Goal: Information Seeking & Learning: Learn about a topic

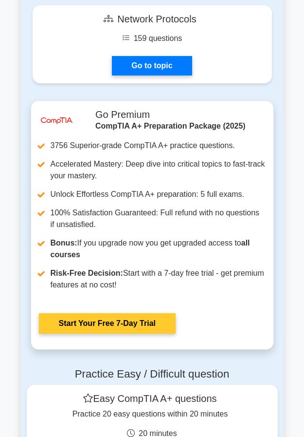
scroll to position [3114, 0]
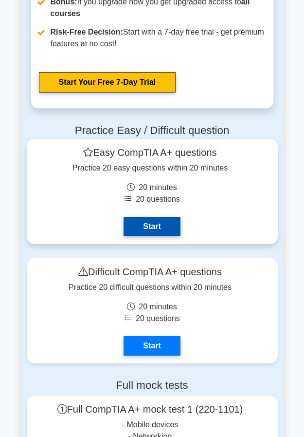
click at [145, 227] on link "Start" at bounding box center [152, 226] width 57 height 19
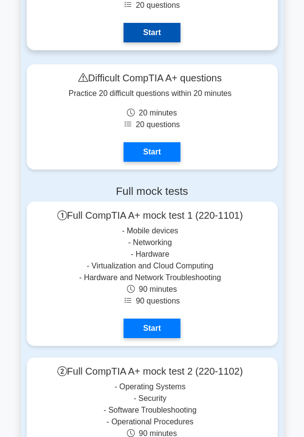
scroll to position [3309, 0]
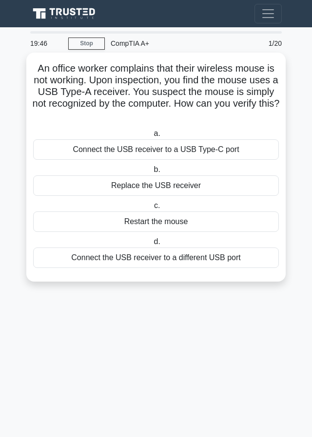
click at [160, 218] on div "Restart the mouse" at bounding box center [156, 221] width 246 height 20
click at [152, 209] on input "c. Restart the mouse" at bounding box center [152, 206] width 0 height 6
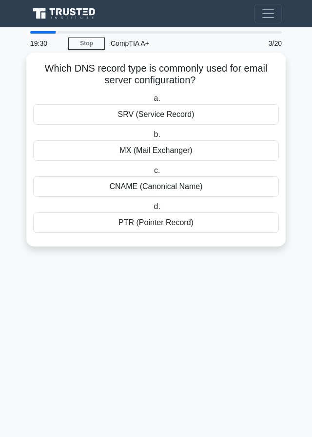
click at [168, 151] on div "MX (Mail Exchanger)" at bounding box center [156, 150] width 246 height 20
click at [151, 138] on input "b. MX (Mail Exchanger)" at bounding box center [151, 135] width 0 height 6
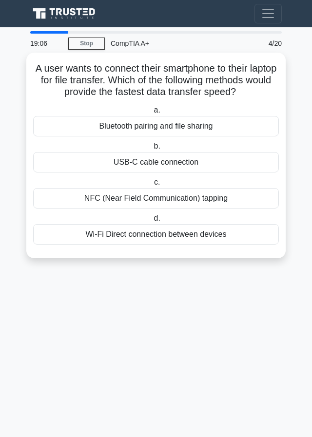
click at [139, 162] on div "USB-C cable connection" at bounding box center [156, 162] width 246 height 20
click at [151, 150] on input "b. USB-C cable connection" at bounding box center [151, 146] width 0 height 6
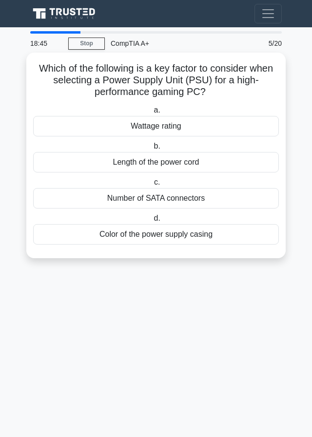
click at [168, 130] on div "Wattage rating" at bounding box center [156, 126] width 246 height 20
click at [151, 114] on input "a. Wattage rating" at bounding box center [151, 110] width 0 height 6
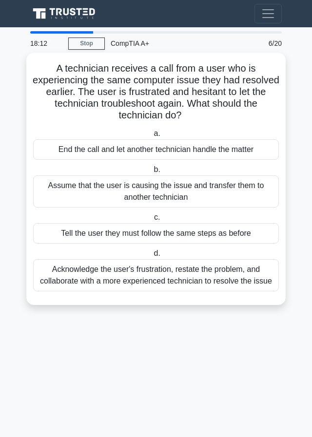
click at [77, 230] on div "Tell the user they must follow the same steps as before" at bounding box center [156, 233] width 246 height 20
click at [152, 221] on input "c. Tell the user they must follow the same steps as before" at bounding box center [152, 217] width 0 height 6
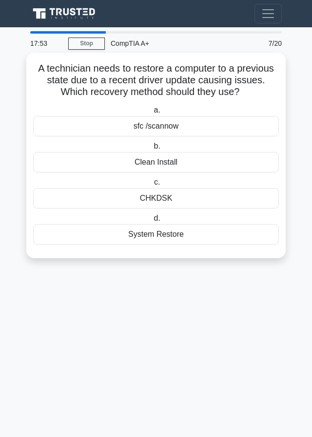
click at [150, 238] on div "System Restore" at bounding box center [156, 234] width 246 height 20
click at [151, 222] on input "d. System Restore" at bounding box center [151, 218] width 0 height 6
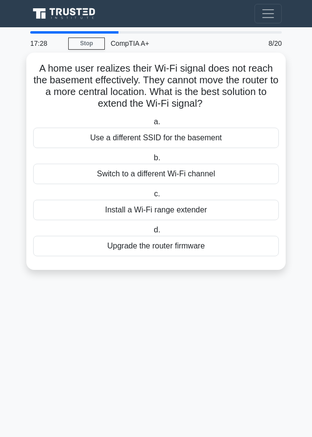
click at [167, 214] on div "Install a Wi-Fi range extender" at bounding box center [156, 210] width 246 height 20
click at [152, 197] on input "c. Install a Wi-Fi range extender" at bounding box center [152, 194] width 0 height 6
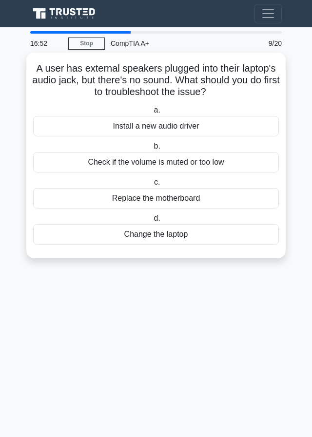
click at [143, 127] on div "Install a new audio driver" at bounding box center [156, 126] width 246 height 20
click at [151, 114] on input "a. Install a new audio driver" at bounding box center [151, 110] width 0 height 6
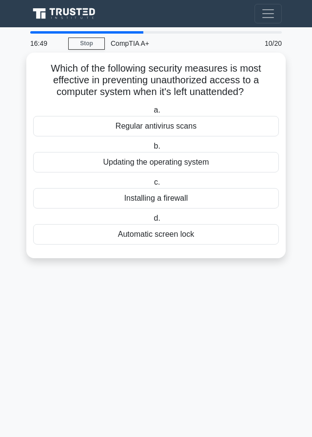
click at [155, 170] on div "Updating the operating system" at bounding box center [156, 162] width 246 height 20
click at [151, 150] on input "b. Updating the operating system" at bounding box center [151, 146] width 0 height 6
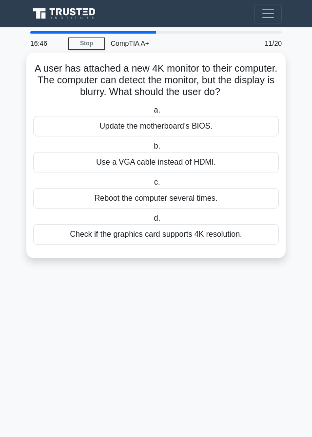
click at [150, 205] on div "Reboot the computer several times." at bounding box center [156, 198] width 246 height 20
click at [152, 186] on input "c. Reboot the computer several times." at bounding box center [152, 182] width 0 height 6
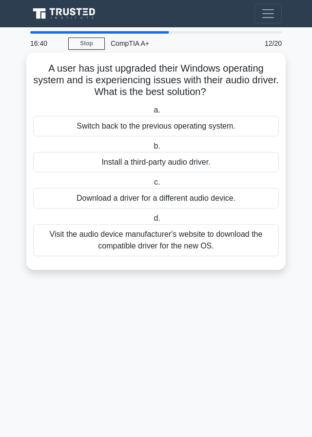
click at [153, 201] on div "Download a driver for a different audio device." at bounding box center [156, 198] width 246 height 20
click at [152, 186] on input "c. Download a driver for a different audio device." at bounding box center [152, 182] width 0 height 6
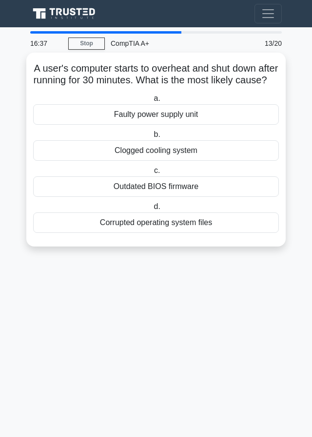
click at [160, 174] on div "a. Faulty power supply unit b. Clogged cooling system c." at bounding box center [155, 163] width 257 height 144
click at [162, 161] on div "Clogged cooling system" at bounding box center [156, 150] width 246 height 20
click at [151, 138] on input "b. Clogged cooling system" at bounding box center [151, 135] width 0 height 6
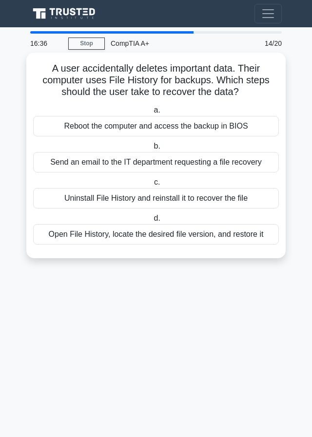
click at [163, 160] on div "Send an email to the IT department requesting a file recovery" at bounding box center [156, 162] width 246 height 20
click at [151, 150] on input "b. Send an email to the IT department requesting a file recovery" at bounding box center [151, 146] width 0 height 6
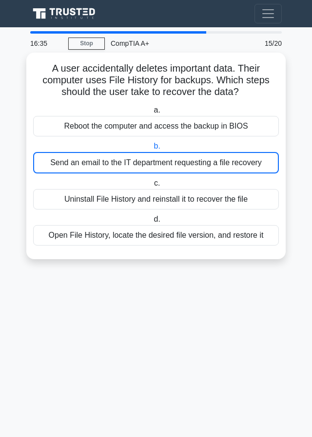
click at [171, 128] on div "Reboot the computer and access the backup in BIOS" at bounding box center [156, 126] width 246 height 20
click at [151, 114] on input "a. Reboot the computer and access the backup in BIOS" at bounding box center [151, 110] width 0 height 6
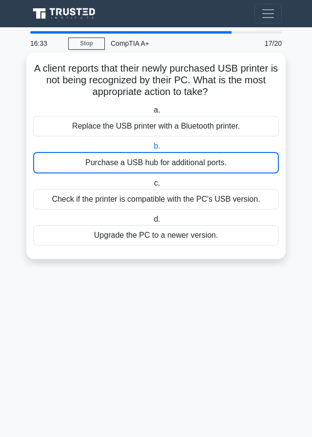
click at [179, 202] on div "Check if the printer is compatible with the PC's USB version." at bounding box center [156, 199] width 246 height 20
click at [152, 187] on input "c. Check if the printer is compatible with the PC's USB version." at bounding box center [152, 183] width 0 height 6
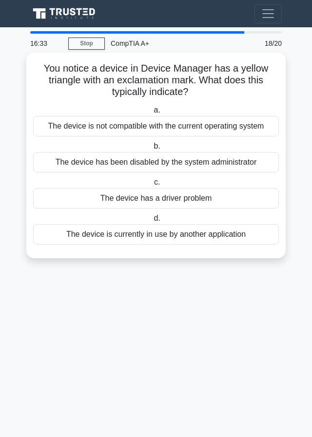
click at [179, 201] on div "The device has a driver problem" at bounding box center [156, 198] width 246 height 20
click at [152, 186] on input "c. The device has a driver problem" at bounding box center [152, 182] width 0 height 6
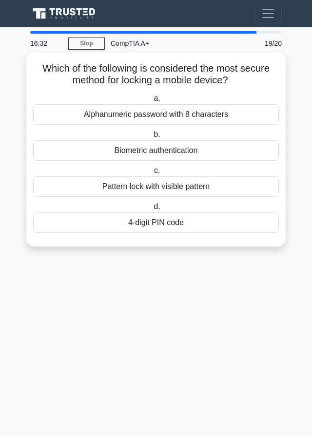
click at [169, 227] on div "4-digit PIN code" at bounding box center [156, 222] width 246 height 20
click at [151, 210] on input "d. 4-digit PIN code" at bounding box center [151, 207] width 0 height 6
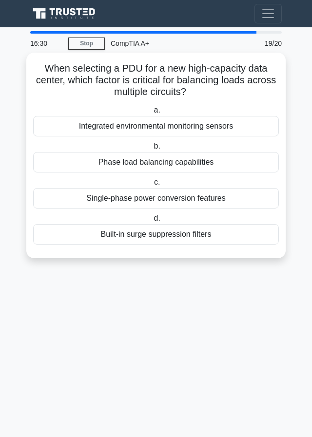
click at [175, 160] on div "Phase load balancing capabilities" at bounding box center [156, 162] width 246 height 20
click at [151, 150] on input "b. Phase load balancing capabilities" at bounding box center [151, 146] width 0 height 6
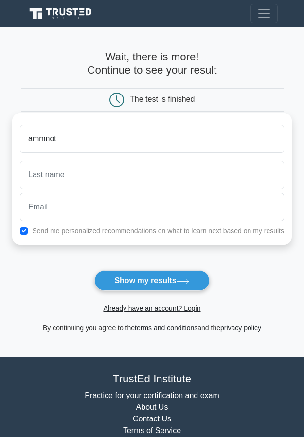
type input "ammnot"
click at [95, 270] on button "Show my results" at bounding box center [152, 280] width 115 height 20
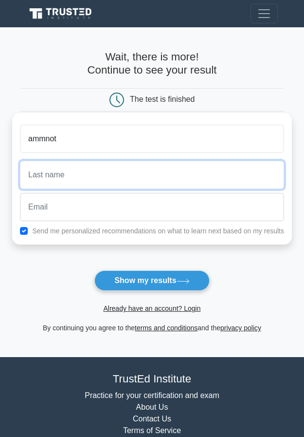
click at [73, 166] on input "text" at bounding box center [152, 175] width 265 height 28
type input "fyhhhhhhhhhh'"
click at [95, 270] on button "Show my results" at bounding box center [152, 280] width 115 height 20
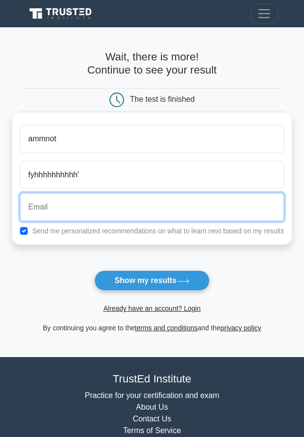
click at [95, 270] on button "Show my results" at bounding box center [152, 280] width 115 height 20
click at [73, 203] on input "email" at bounding box center [152, 207] width 265 height 28
type input "christinekisakye852@gmail.com"
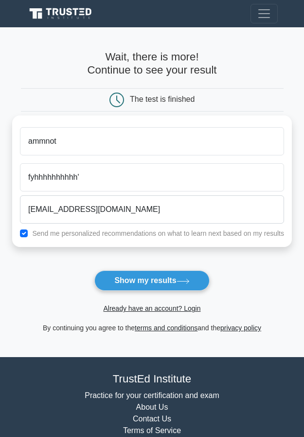
click at [117, 283] on button "Show my results" at bounding box center [152, 280] width 115 height 20
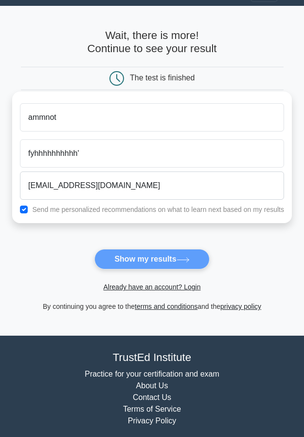
scroll to position [94, 0]
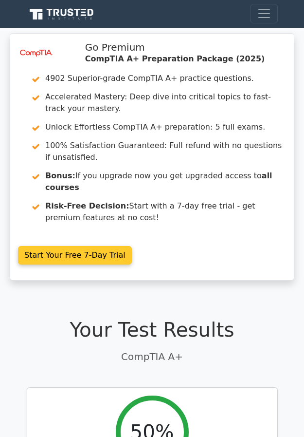
click at [80, 246] on link "Start Your Free 7-Day Trial" at bounding box center [75, 255] width 114 height 19
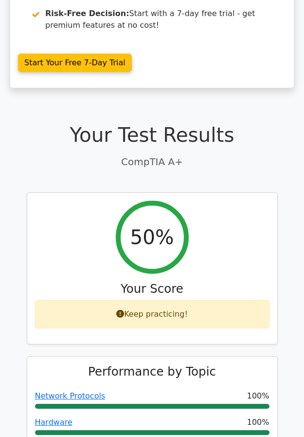
scroll to position [244, 0]
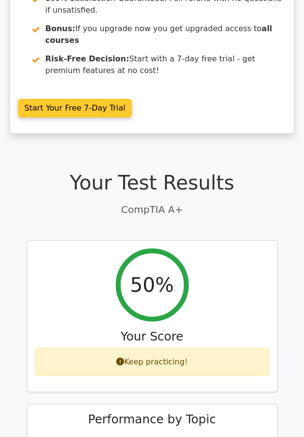
scroll to position [180, 0]
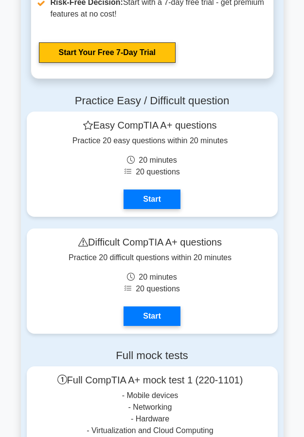
scroll to position [3406, 0]
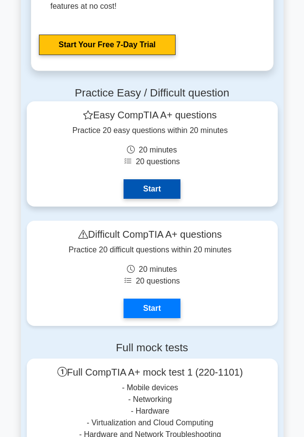
click at [153, 179] on link "Start" at bounding box center [152, 188] width 57 height 19
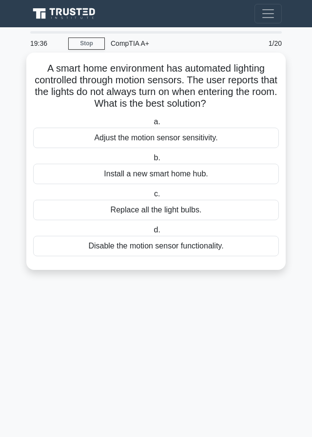
click at [159, 140] on div "Adjust the motion sensor sensitivity." at bounding box center [156, 138] width 246 height 20
click at [151, 125] on input "a. Adjust the motion sensor sensitivity." at bounding box center [151, 122] width 0 height 6
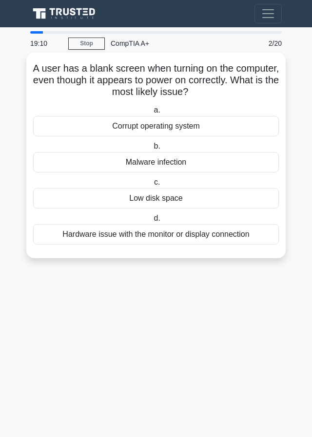
click at [176, 233] on div "Hardware issue with the monitor or display connection" at bounding box center [156, 234] width 246 height 20
click at [151, 222] on input "d. Hardware issue with the monitor or display connection" at bounding box center [151, 218] width 0 height 6
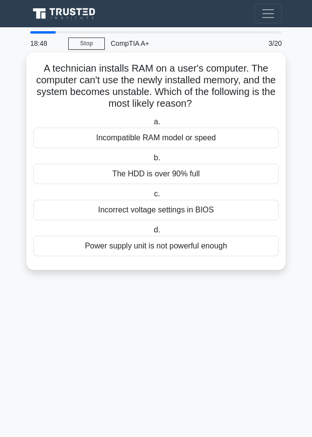
click at [141, 140] on div "Incompatible RAM model or speed" at bounding box center [156, 138] width 246 height 20
click at [151, 125] on input "a. Incompatible RAM model or speed" at bounding box center [151, 122] width 0 height 6
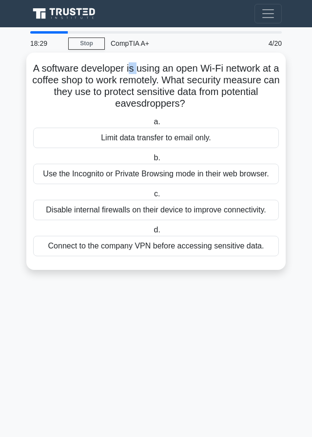
drag, startPoint x: 133, startPoint y: 74, endPoint x: 139, endPoint y: 66, distance: 9.9
click at [139, 66] on h5 "A software developer is using an open Wi-Fi network at a coffee shop to work re…" at bounding box center [155, 86] width 247 height 48
click at [137, 66] on h5 "A software developer is using an open Wi-Fi network at a coffee shop to work re…" at bounding box center [155, 86] width 247 height 48
click at [136, 251] on div "Connect to the company VPN before accessing sensitive data." at bounding box center [156, 246] width 246 height 20
click at [151, 233] on input "d. Connect to the company VPN before accessing sensitive data." at bounding box center [151, 230] width 0 height 6
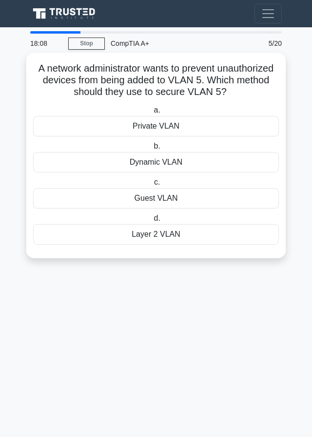
click at [160, 131] on div "Private VLAN" at bounding box center [156, 126] width 246 height 20
click at [151, 114] on input "a. Private VLAN" at bounding box center [151, 110] width 0 height 6
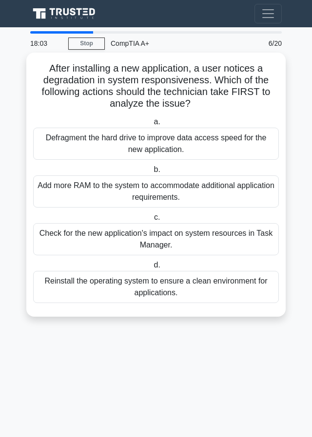
click at [151, 194] on div "Add more RAM to the system to accommodate additional application requirements." at bounding box center [156, 191] width 246 height 32
click at [151, 173] on input "b. Add more RAM to the system to accommodate additional application requirement…" at bounding box center [151, 170] width 0 height 6
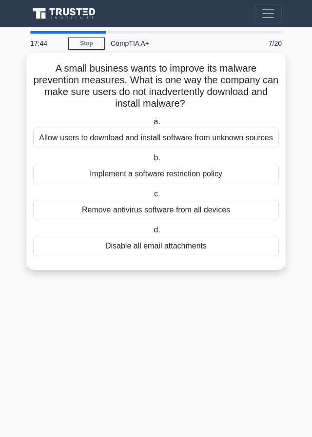
click at [160, 179] on div "Implement a software restriction policy" at bounding box center [156, 174] width 246 height 20
click at [151, 161] on input "b. Implement a software restriction policy" at bounding box center [151, 158] width 0 height 6
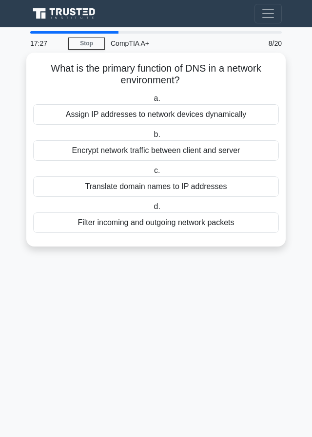
click at [153, 190] on div "Translate domain names to IP addresses" at bounding box center [156, 186] width 246 height 20
click at [152, 174] on input "c. Translate domain names to IP addresses" at bounding box center [152, 171] width 0 height 6
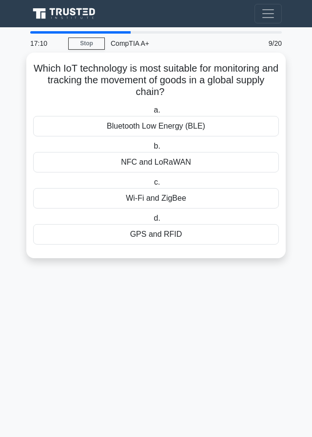
click at [174, 239] on div "GPS and RFID" at bounding box center [156, 234] width 246 height 20
click at [151, 222] on input "d. GPS and RFID" at bounding box center [151, 218] width 0 height 6
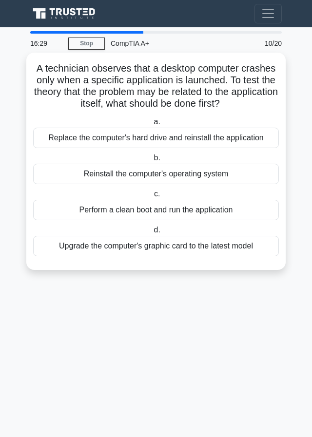
click at [99, 178] on div "Reinstall the computer's operating system" at bounding box center [156, 174] width 246 height 20
click at [151, 161] on input "b. Reinstall the computer's operating system" at bounding box center [151, 158] width 0 height 6
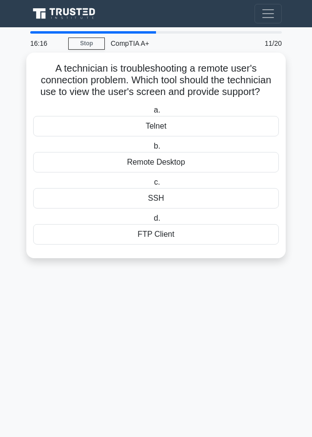
click at [123, 160] on div "Remote Desktop" at bounding box center [156, 162] width 246 height 20
click at [151, 150] on input "b. Remote Desktop" at bounding box center [151, 146] width 0 height 6
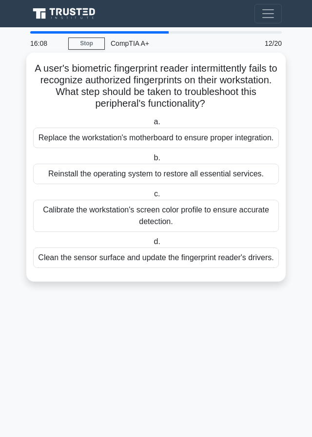
click at [68, 208] on div "Calibrate the workstation's screen color profile to ensure accurate detection." at bounding box center [156, 216] width 246 height 32
click at [152, 197] on input "c. Calibrate the workstation's screen color profile to ensure accurate detectio…" at bounding box center [152, 194] width 0 height 6
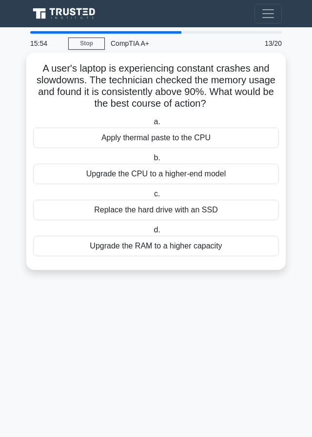
click at [120, 249] on div "Upgrade the RAM to a higher capacity" at bounding box center [156, 246] width 246 height 20
click at [151, 233] on input "d. Upgrade the RAM to a higher capacity" at bounding box center [151, 230] width 0 height 6
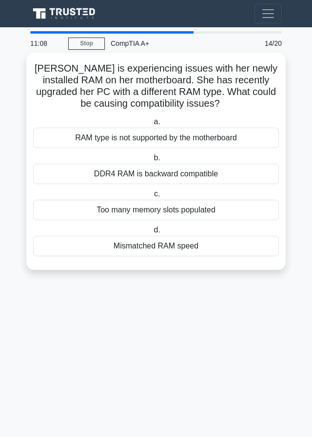
click at [152, 247] on div "Mismatched RAM speed" at bounding box center [156, 246] width 246 height 20
click at [151, 233] on input "d. Mismatched RAM speed" at bounding box center [151, 230] width 0 height 6
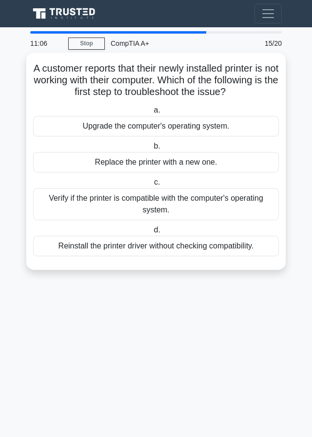
click at [158, 165] on div "Replace the printer with a new one." at bounding box center [156, 162] width 246 height 20
click at [151, 150] on input "b. Replace the printer with a new one." at bounding box center [151, 146] width 0 height 6
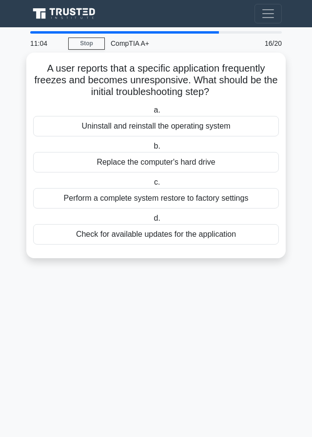
click at [164, 200] on div "Perform a complete system restore to factory settings" at bounding box center [156, 198] width 246 height 20
click at [152, 186] on input "c. Perform a complete system restore to factory settings" at bounding box center [152, 182] width 0 height 6
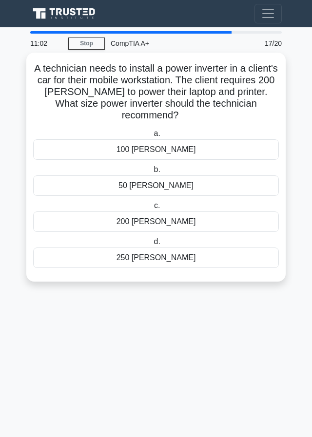
click at [159, 220] on div "200 watts" at bounding box center [156, 221] width 246 height 20
click at [152, 209] on input "c. 200 watts" at bounding box center [152, 206] width 0 height 6
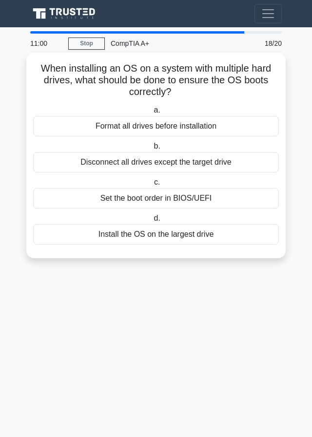
click at [153, 200] on div "Set the boot order in BIOS/UEFI" at bounding box center [156, 198] width 246 height 20
click at [152, 186] on input "c. Set the boot order in BIOS/UEFI" at bounding box center [152, 182] width 0 height 6
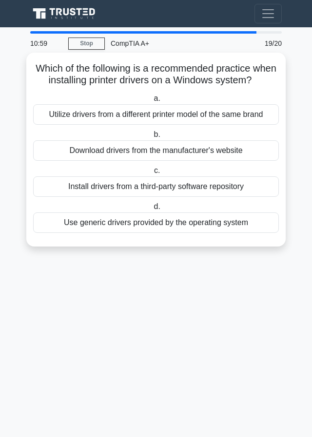
click at [148, 125] on div "Utilize drivers from a different printer model of the same brand" at bounding box center [156, 114] width 246 height 20
click at [151, 102] on input "a. Utilize drivers from a different printer model of the same brand" at bounding box center [151, 98] width 0 height 6
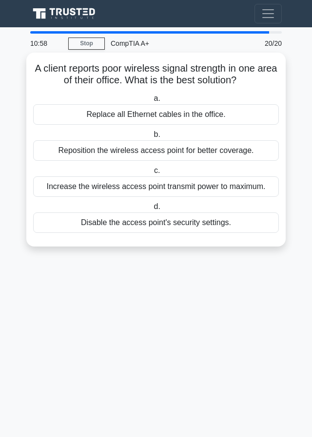
click at [146, 222] on div "Disable the access point's security settings." at bounding box center [156, 222] width 246 height 20
click at [161, 230] on div "Disable the access point's security settings." at bounding box center [156, 222] width 246 height 20
click at [151, 210] on input "d. Disable the access point's security settings." at bounding box center [151, 207] width 0 height 6
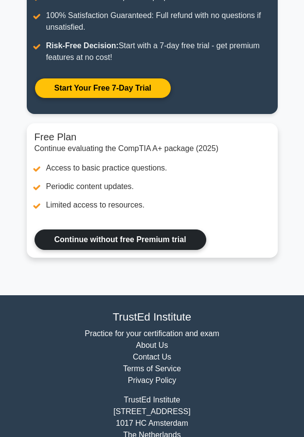
scroll to position [197, 0]
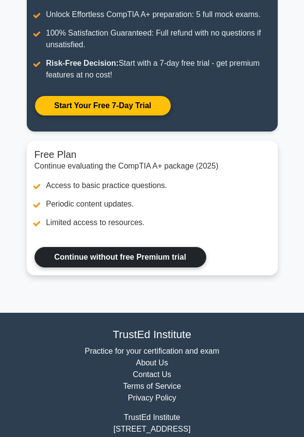
click at [143, 257] on link "Continue without free Premium trial" at bounding box center [121, 257] width 172 height 20
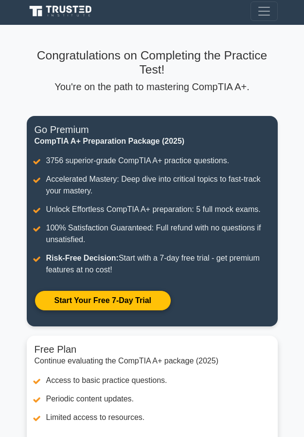
scroll to position [0, 0]
